Goal: Navigation & Orientation: Find specific page/section

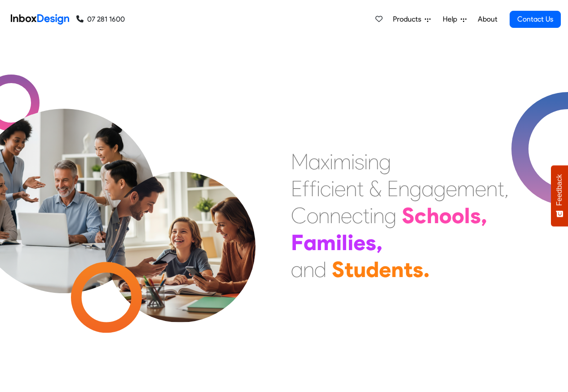
click at [409, 20] on span "Products" at bounding box center [409, 19] width 32 height 11
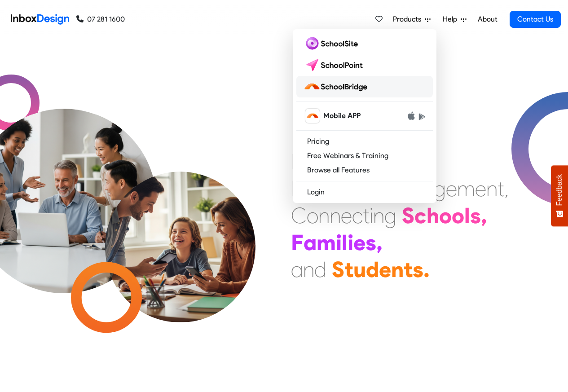
click at [350, 87] on img at bounding box center [336, 86] width 67 height 14
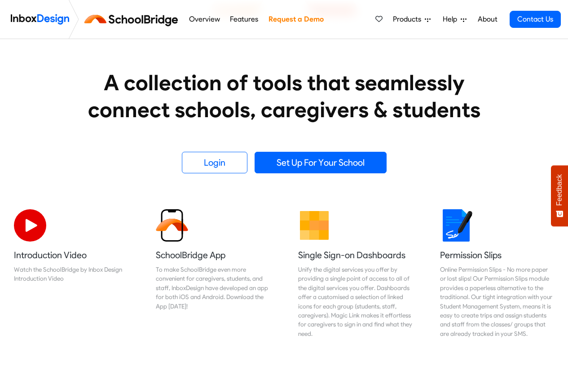
scroll to position [54, 0]
